Goal: Task Accomplishment & Management: Complete application form

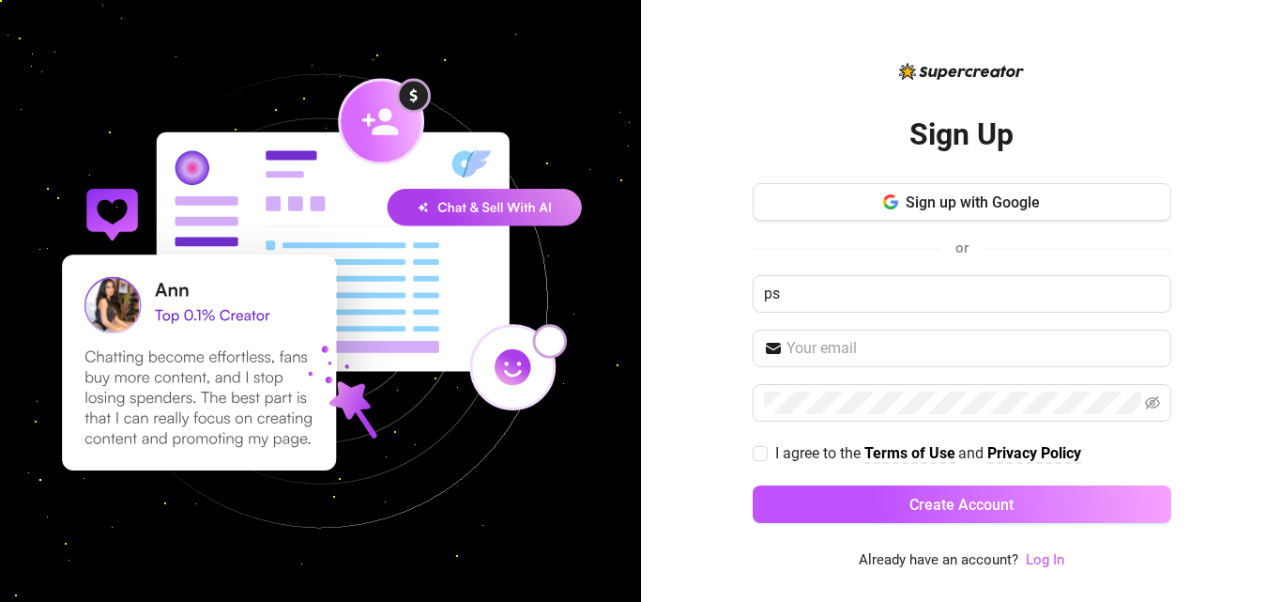
type input "p"
type input "Patisani"
click at [857, 347] on input "text" at bounding box center [973, 348] width 374 height 23
type input "[EMAIL_ADDRESS][DOMAIN_NAME]"
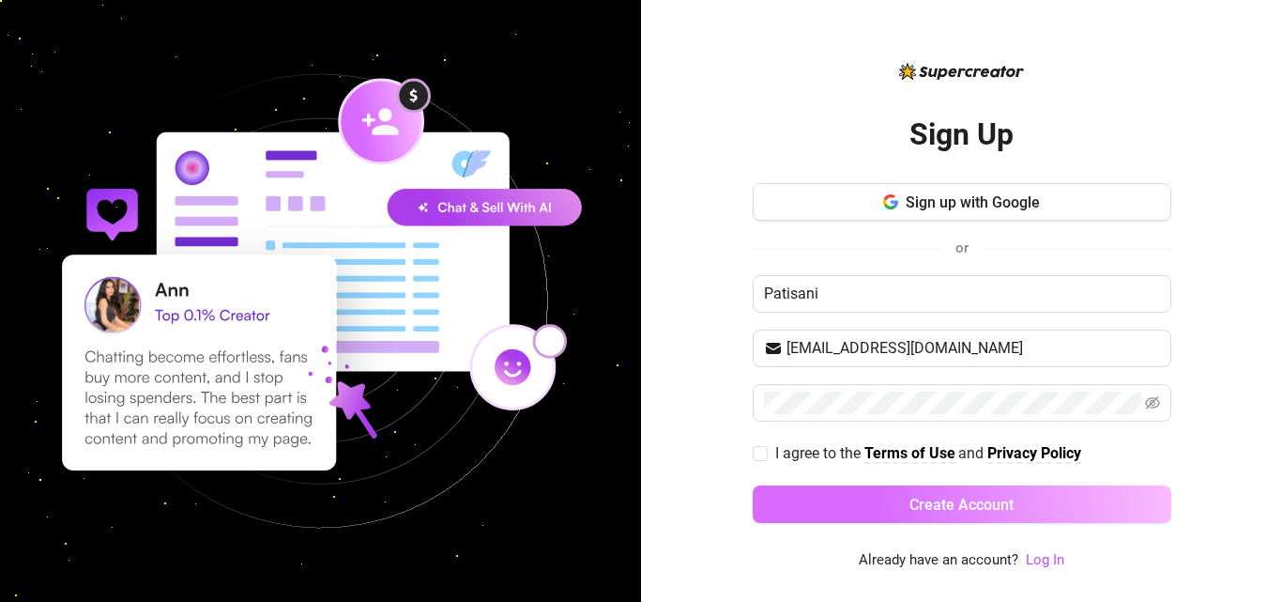
click at [758, 450] on input "I agree to the Terms of Use and Privacy Policy" at bounding box center [759, 452] width 13 height 13
checkbox input "true"
click at [817, 494] on button "Create Account" at bounding box center [962, 504] width 419 height 38
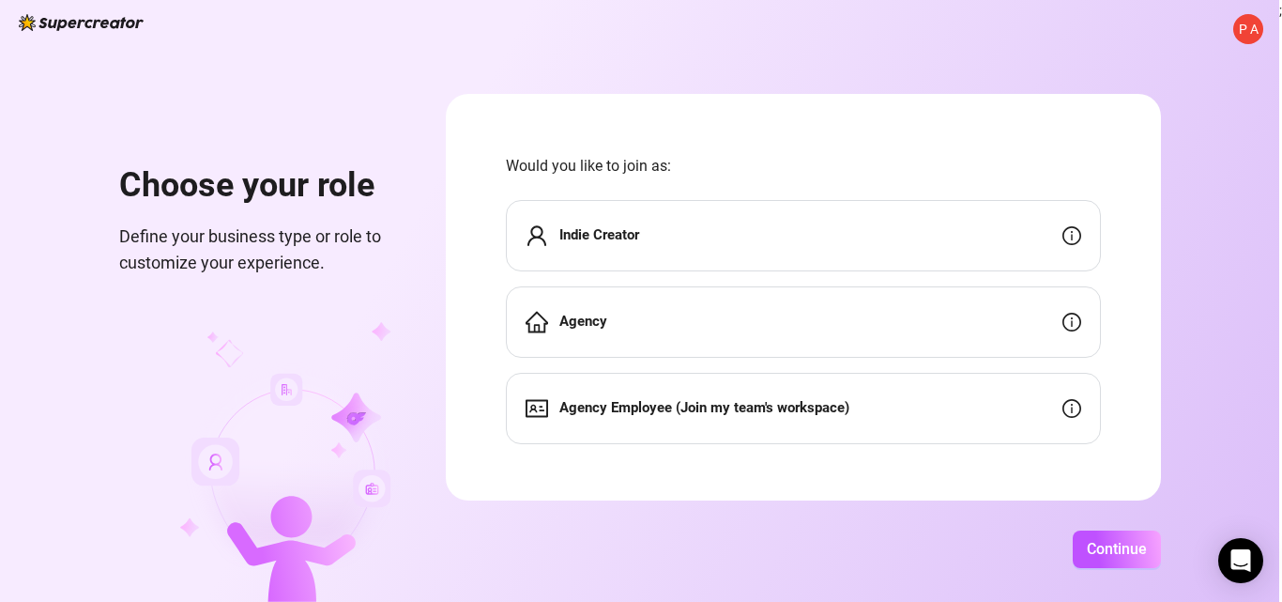
click at [912, 244] on div "Indie Creator" at bounding box center [803, 235] width 595 height 71
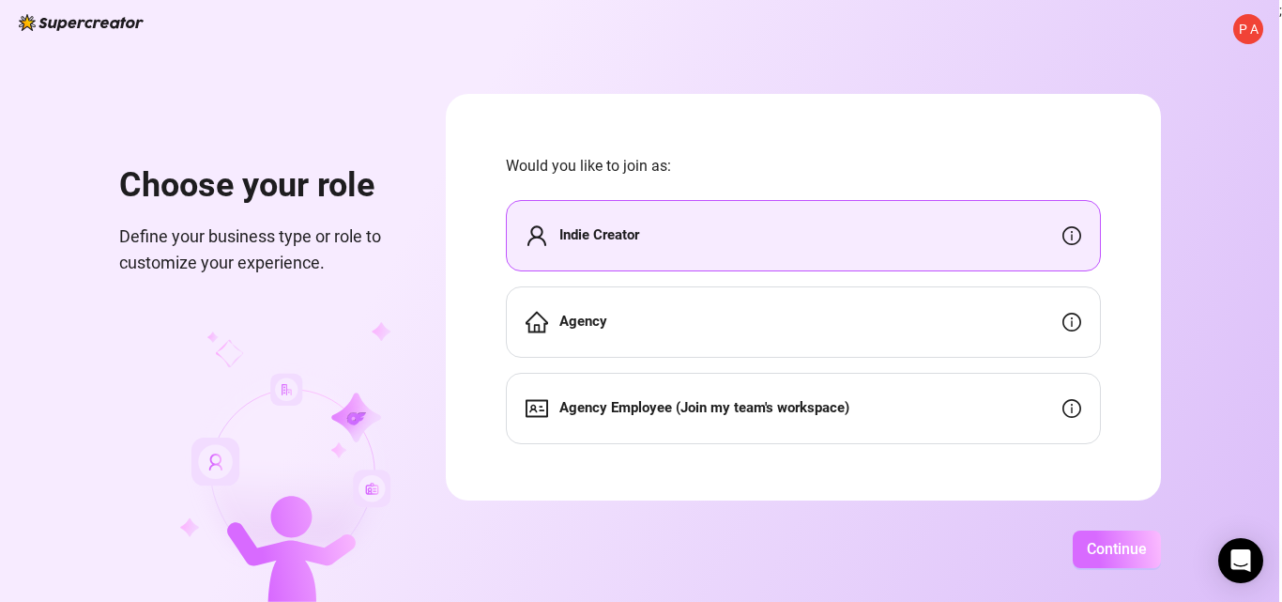
click at [1130, 557] on span "Continue" at bounding box center [1117, 549] width 60 height 18
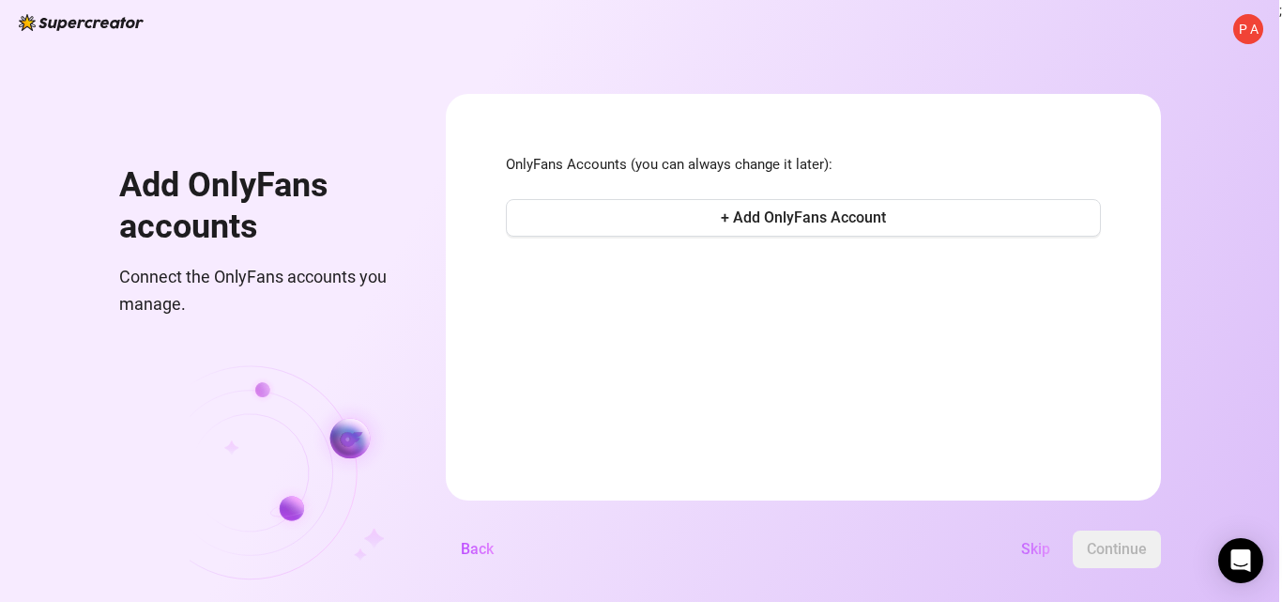
click at [1039, 547] on span "Skip" at bounding box center [1035, 549] width 29 height 18
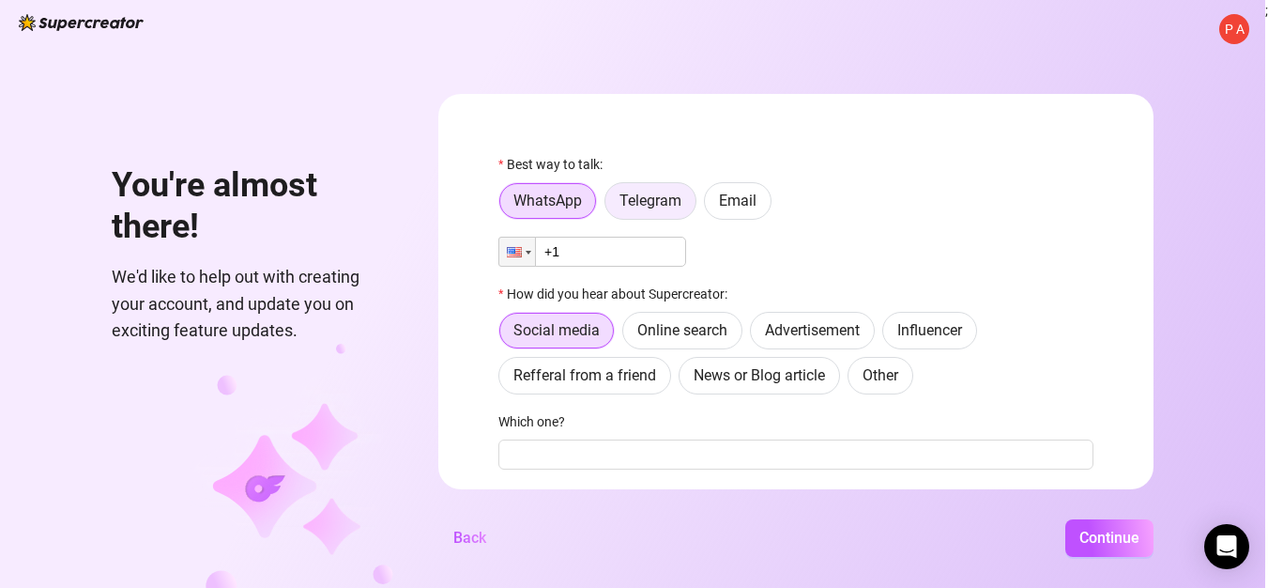
click at [660, 190] on label "Telegram" at bounding box center [650, 201] width 92 height 38
click at [610, 206] on input "Telegram" at bounding box center [610, 206] width 0 height 0
click at [576, 195] on span "WhatsApp" at bounding box center [547, 200] width 69 height 18
click at [504, 206] on input "WhatsApp" at bounding box center [504, 206] width 0 height 0
click at [1157, 264] on div "P A You're almost there! We'd like to help out with creating your account, and …" at bounding box center [632, 294] width 1265 height 588
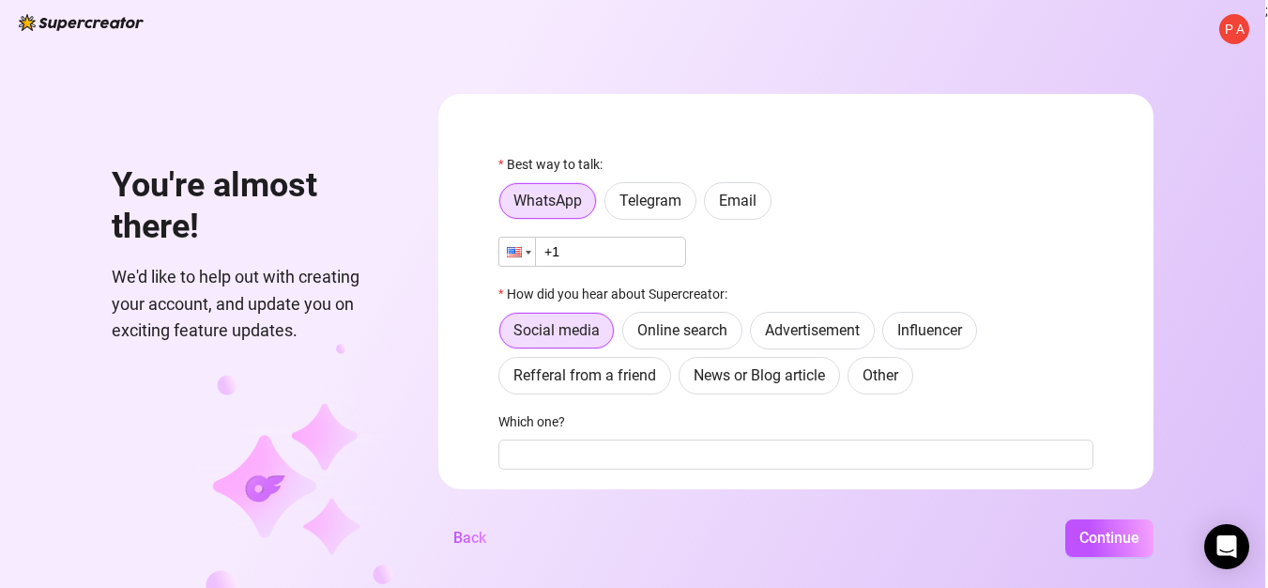
click at [527, 245] on div at bounding box center [517, 251] width 36 height 28
click at [834, 182] on div "Best way to talk:" at bounding box center [795, 168] width 595 height 28
click at [765, 187] on label "Email" at bounding box center [738, 201] width 68 height 38
click at [710, 206] on input "Email" at bounding box center [710, 206] width 0 height 0
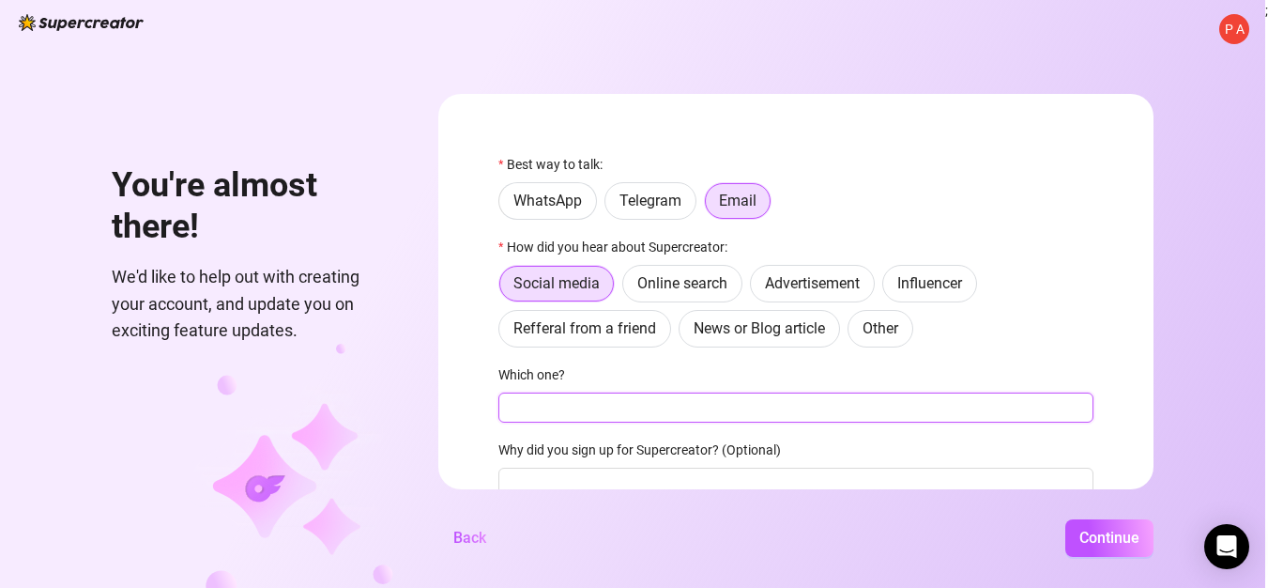
click at [764, 412] on input "Which one?" at bounding box center [795, 407] width 595 height 30
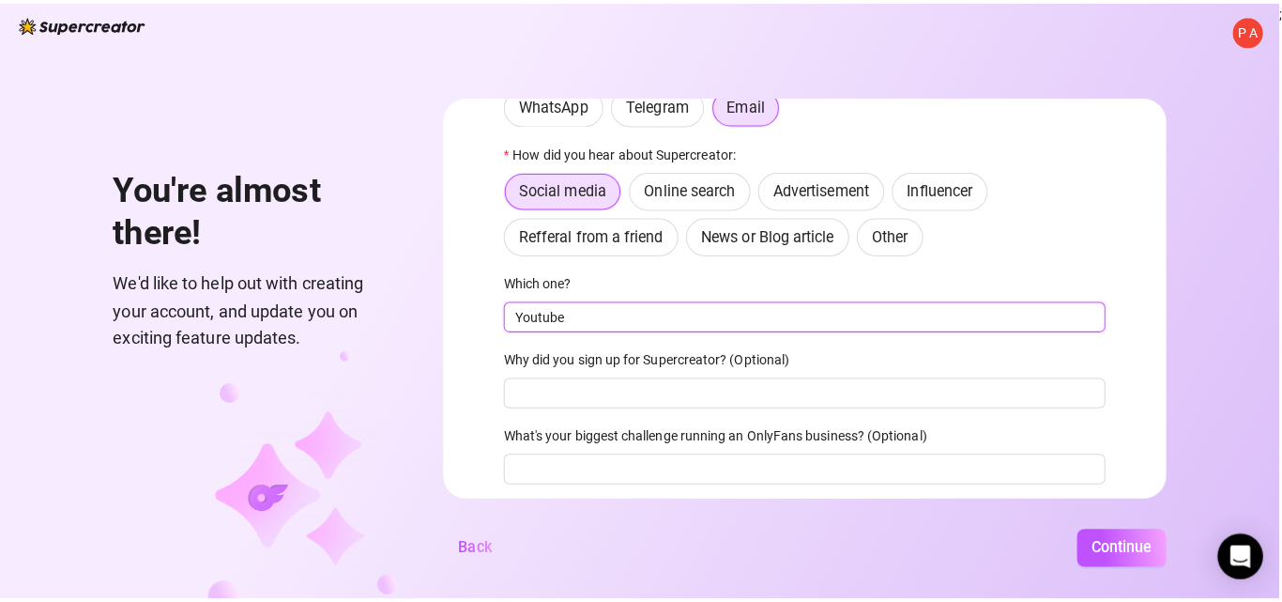
scroll to position [128, 0]
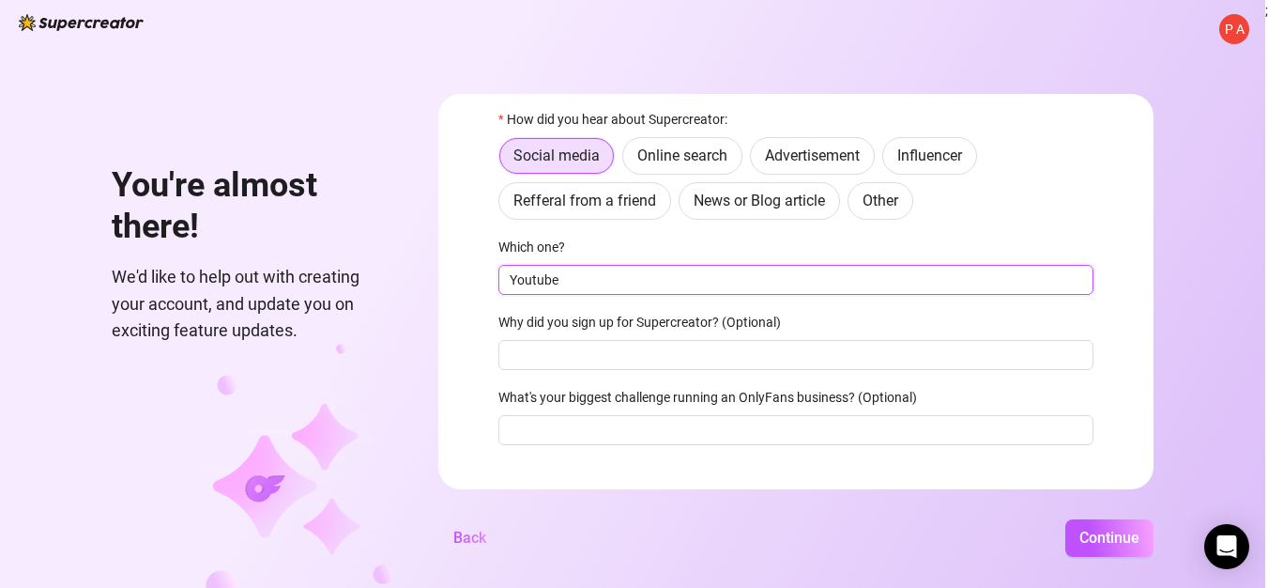
type input "Youtube"
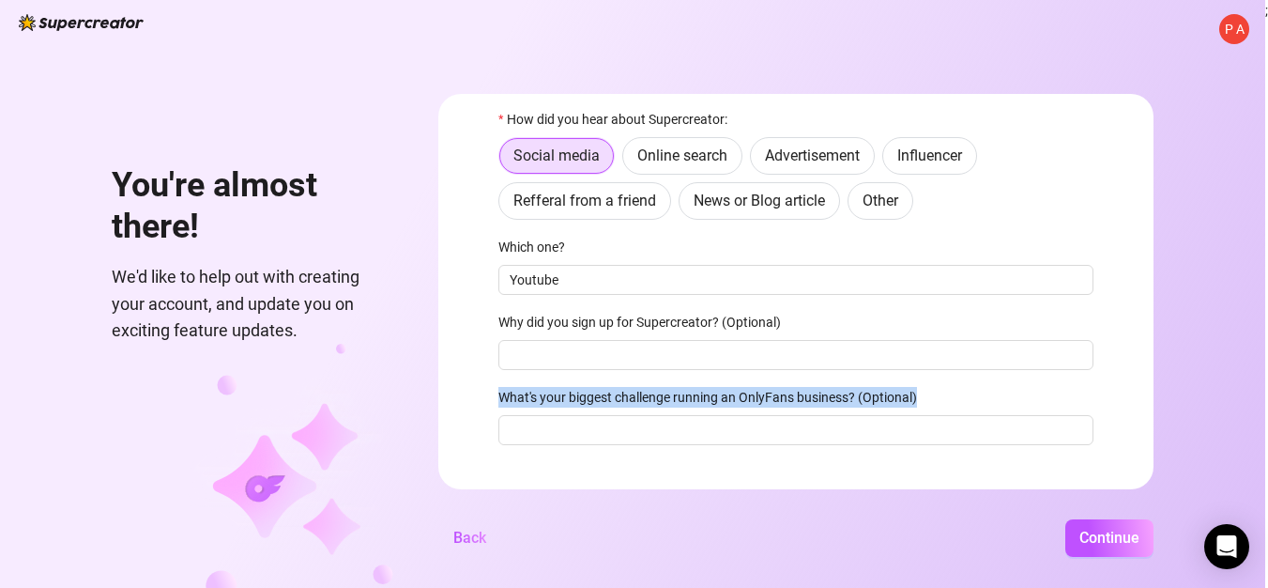
drag, startPoint x: 1171, startPoint y: 347, endPoint x: 1174, endPoint y: 382, distance: 34.8
click at [1174, 382] on div "P A You're almost there! We'd like to help out with creating your account, and …" at bounding box center [632, 294] width 1265 height 588
click at [1119, 546] on span "Continue" at bounding box center [1109, 537] width 60 height 18
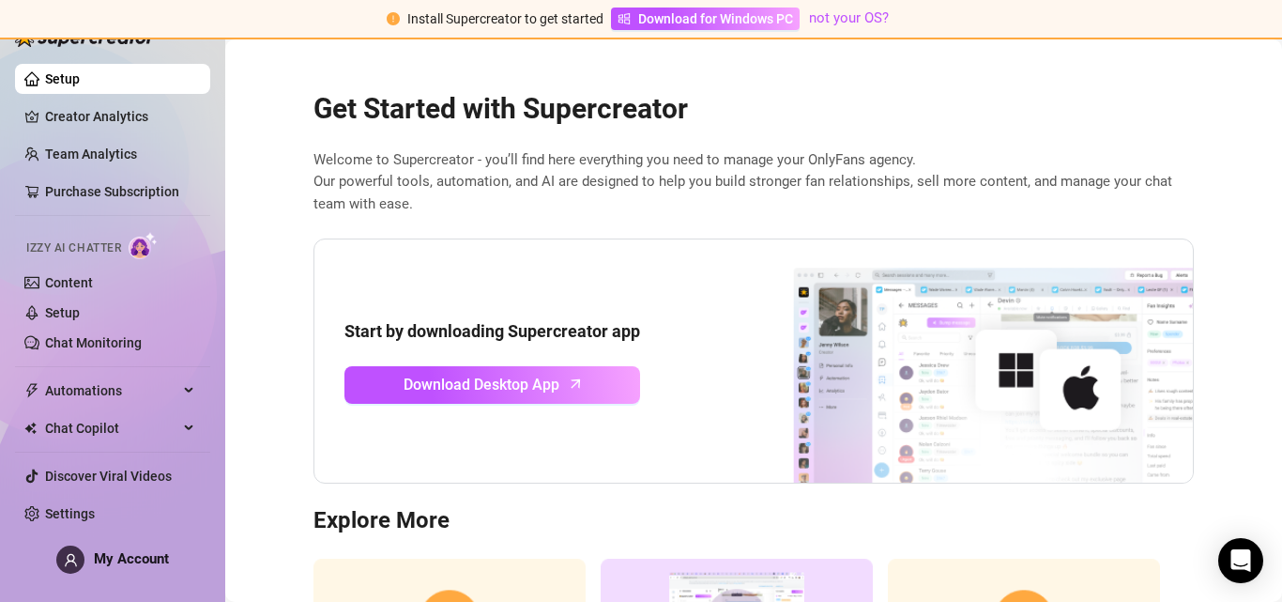
click at [80, 79] on link "Setup" at bounding box center [62, 78] width 35 height 15
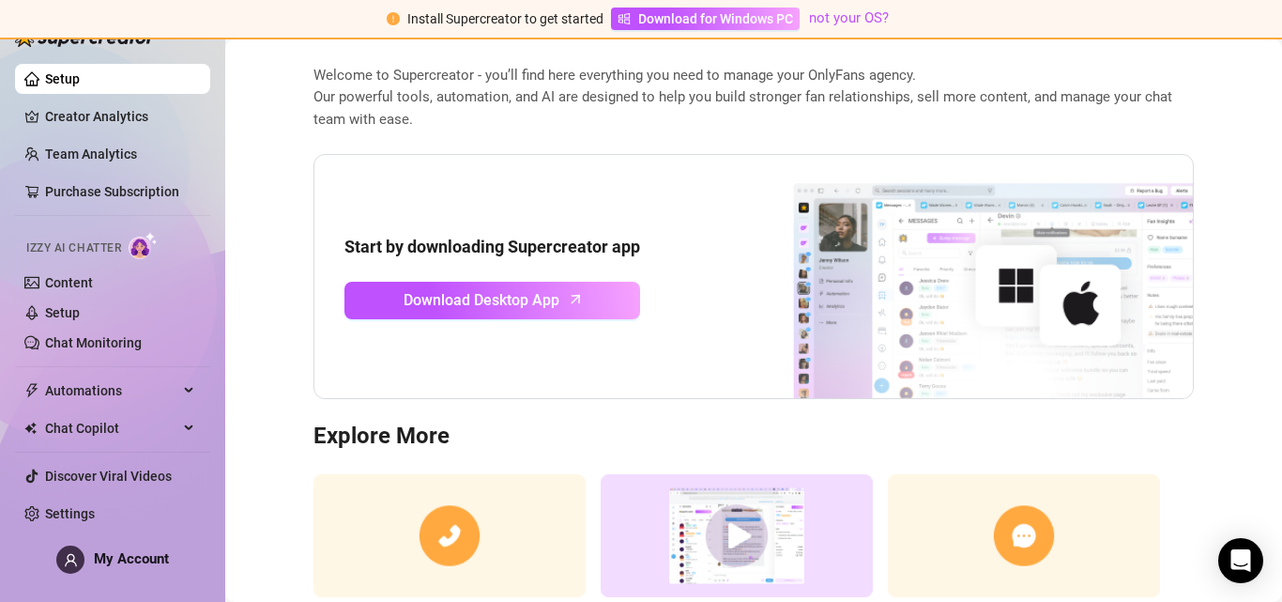
scroll to position [82, 0]
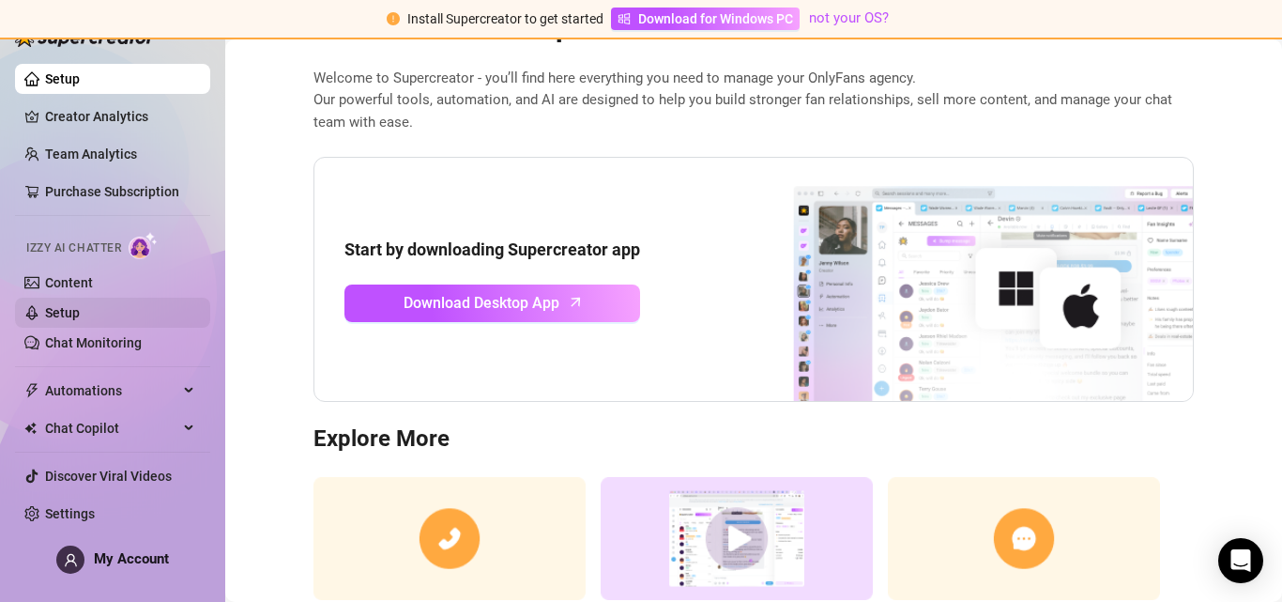
click at [53, 310] on link "Setup" at bounding box center [62, 312] width 35 height 15
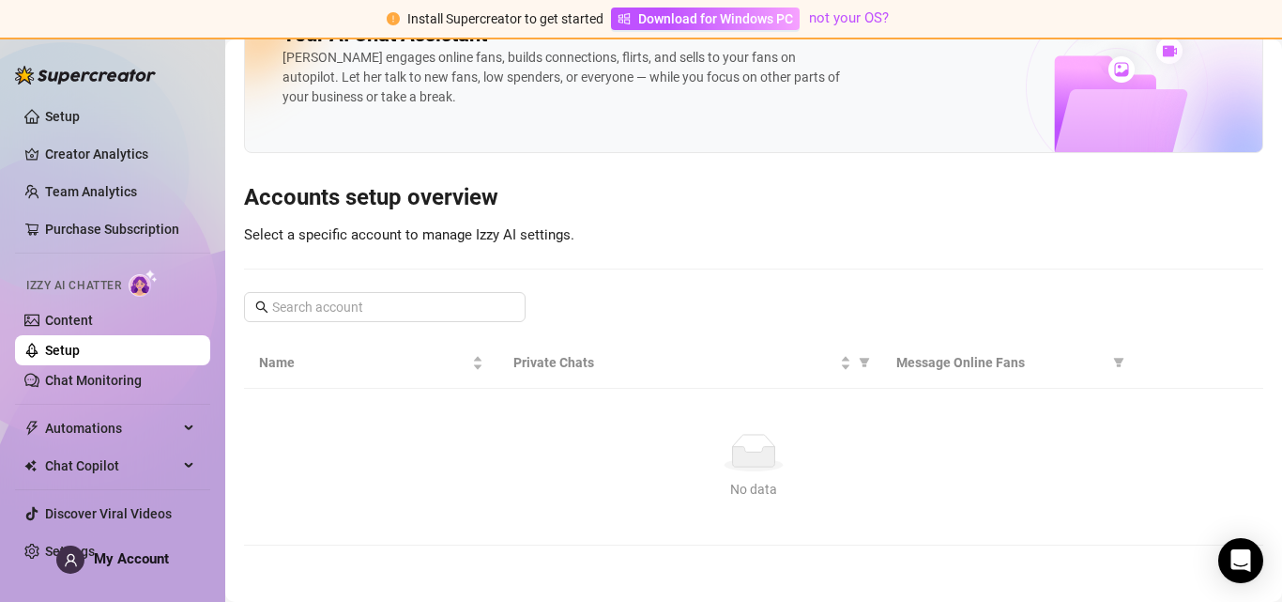
scroll to position [62, 0]
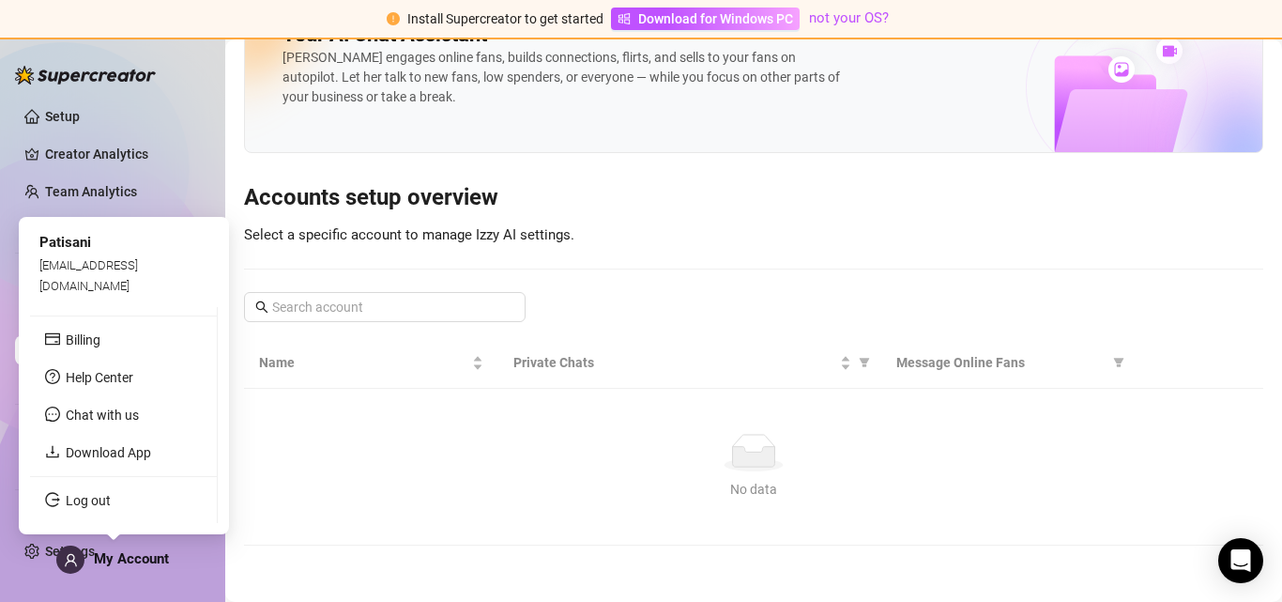
click at [96, 556] on span "My Account" at bounding box center [131, 558] width 75 height 17
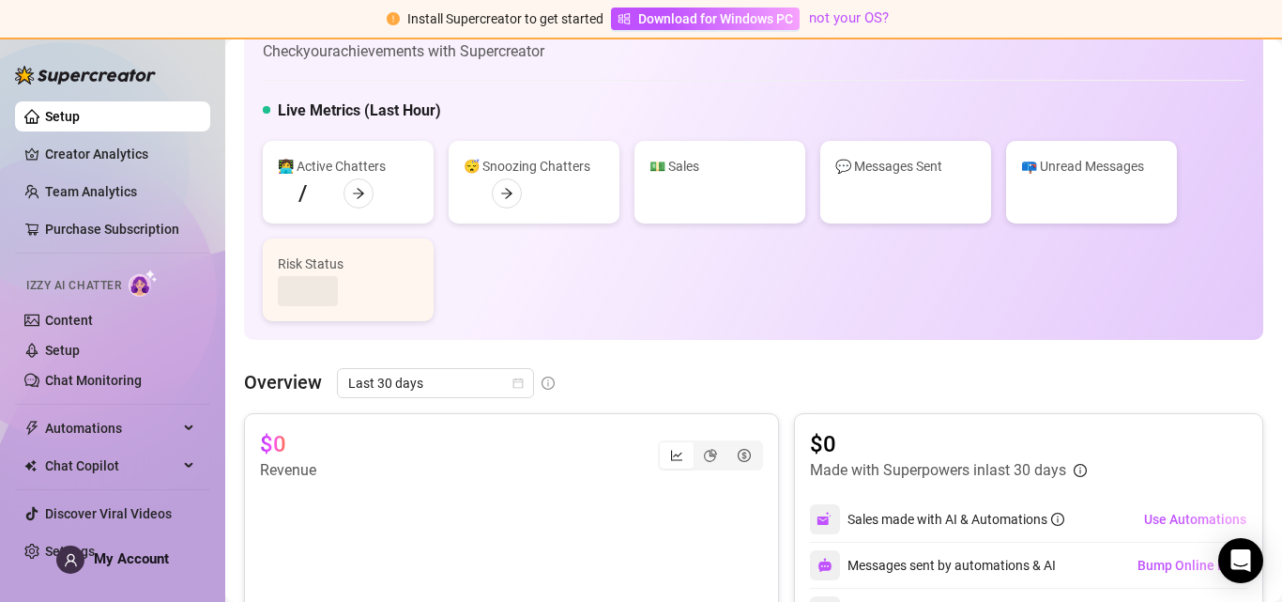
scroll to position [82, 0]
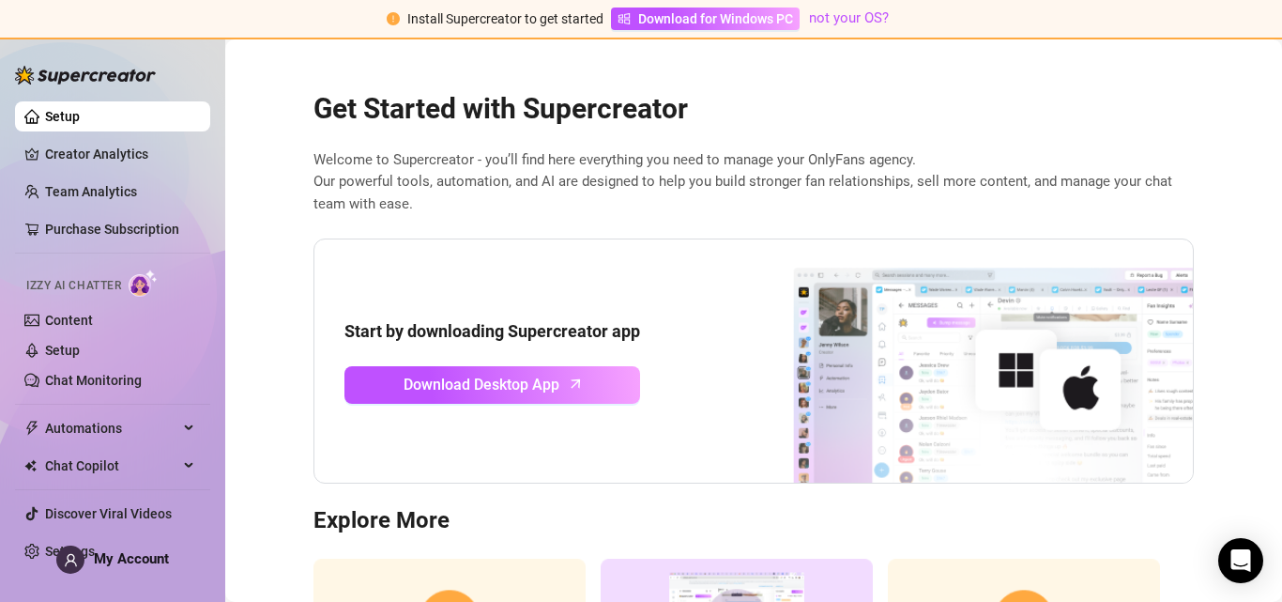
scroll to position [212, 0]
